Goal: Learn about a topic

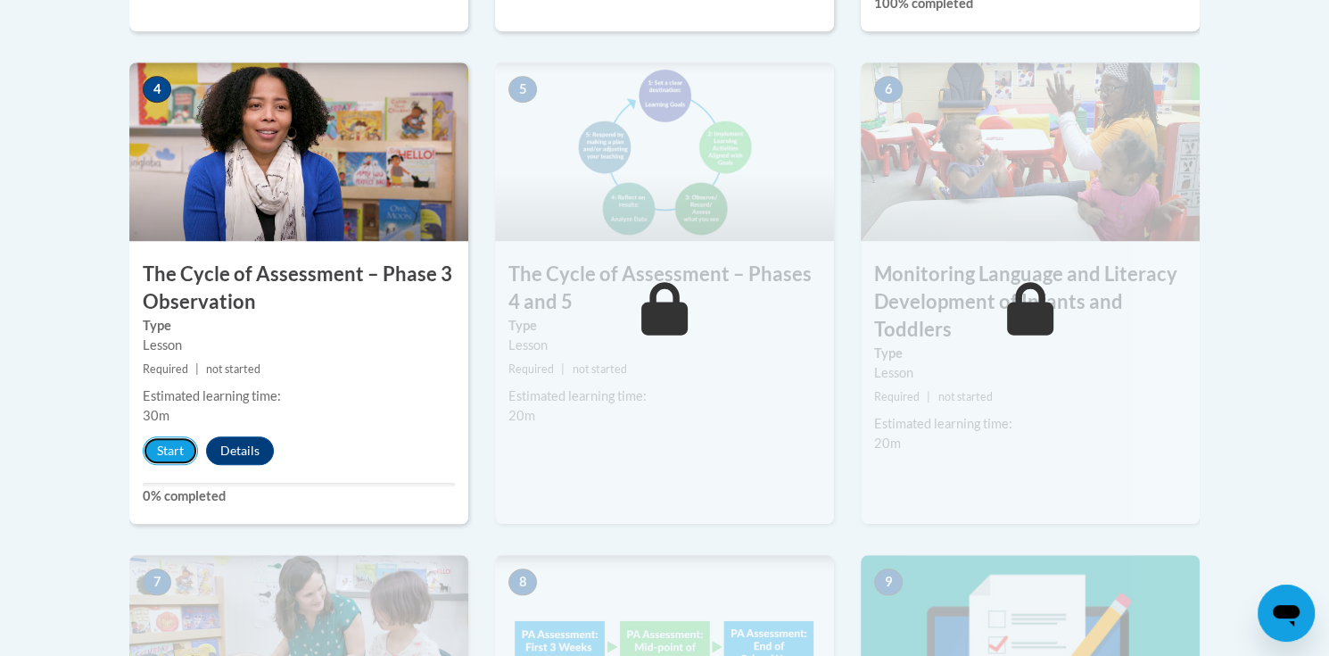
click at [176, 456] on button "Start" at bounding box center [170, 450] width 55 height 29
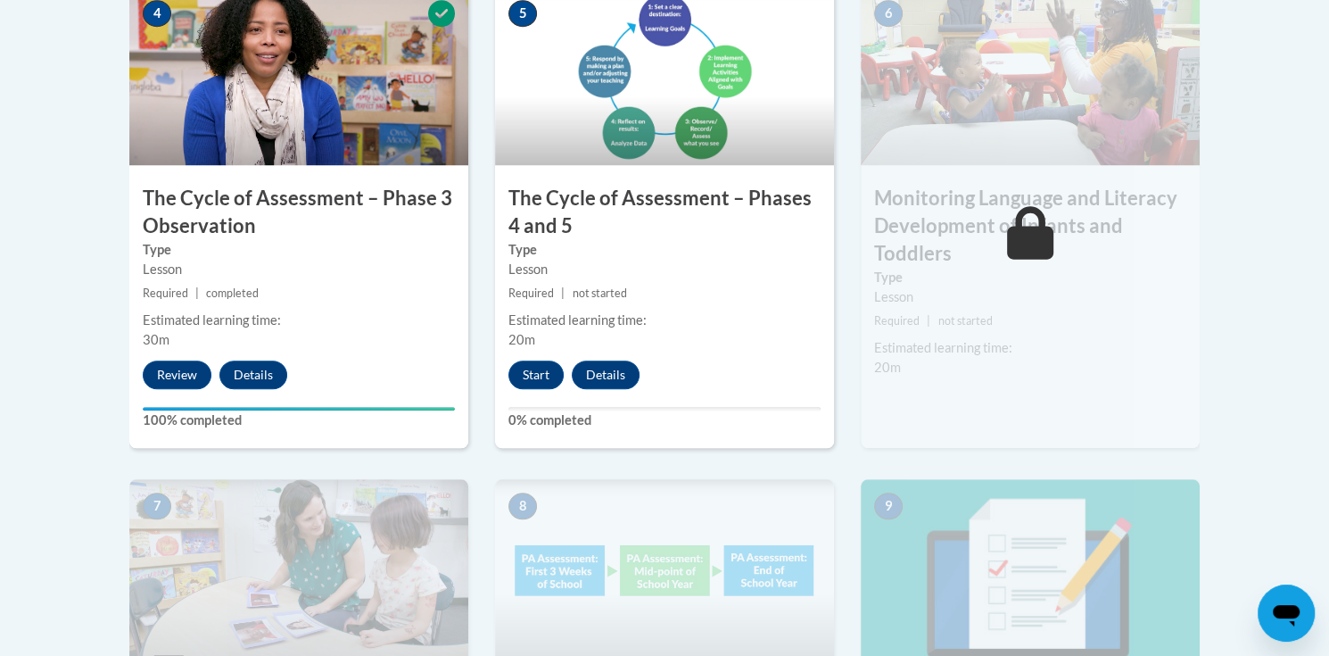
scroll to position [803, 0]
